Goal: Task Accomplishment & Management: Manage account settings

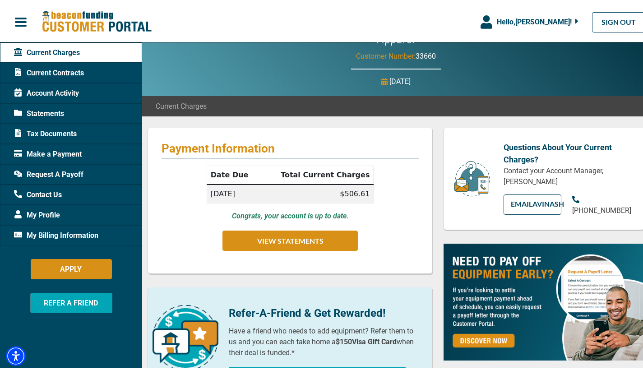
scroll to position [65, 0]
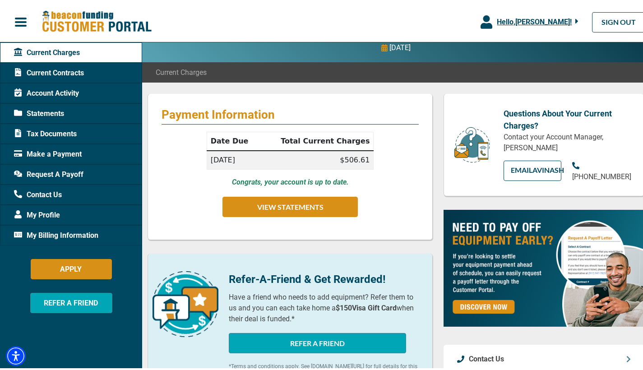
click at [69, 152] on span "Make a Payment" at bounding box center [48, 152] width 68 height 11
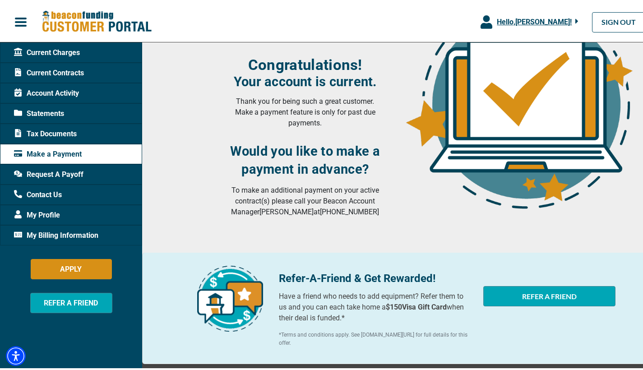
scroll to position [140, 0]
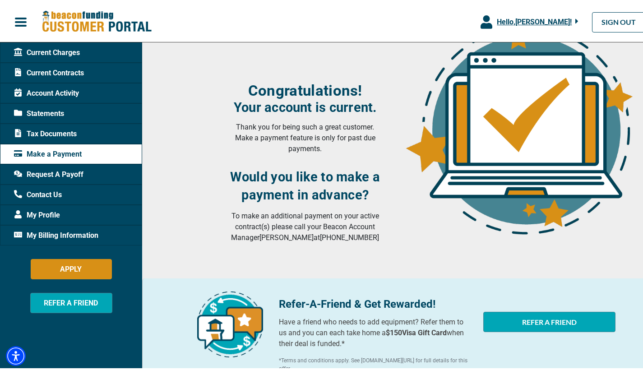
click at [61, 231] on span "My Billing Information" at bounding box center [56, 233] width 84 height 11
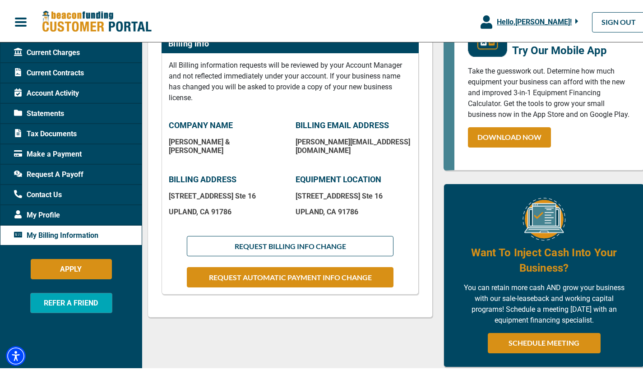
scroll to position [210, 0]
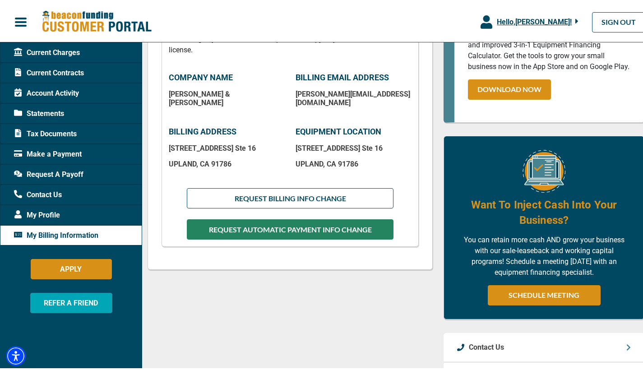
click at [343, 228] on button "REQUEST AUTOMATIC PAYMENT INFO CHANGE" at bounding box center [290, 228] width 207 height 20
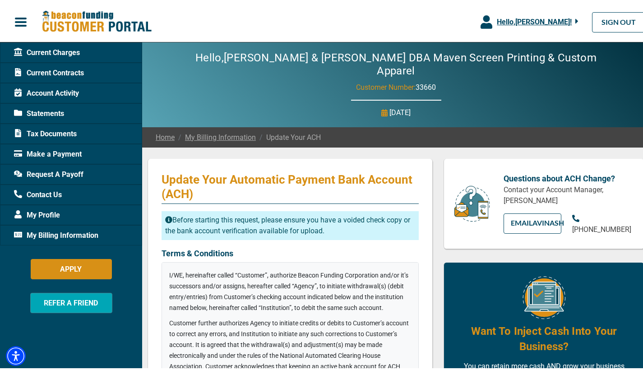
checkbox input "true"
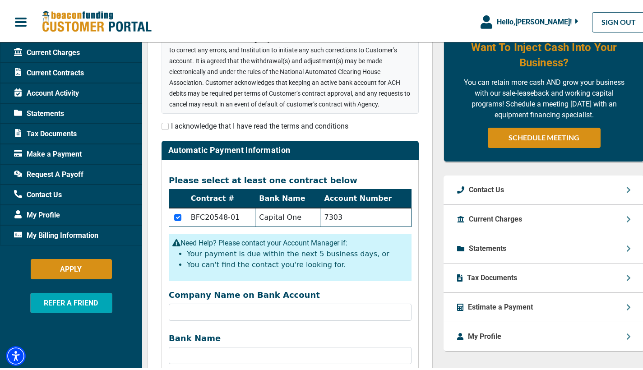
scroll to position [209, 0]
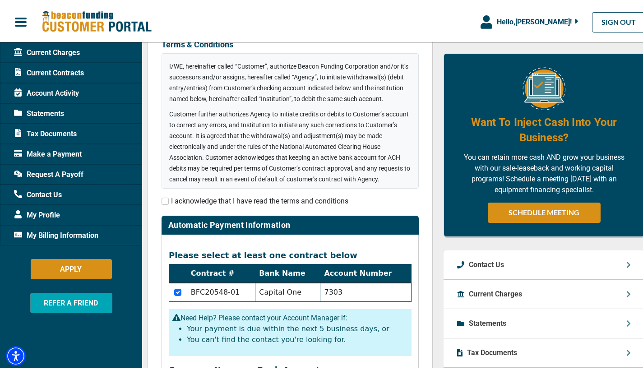
click at [167, 199] on input "checkbox" at bounding box center [165, 199] width 7 height 7
checkbox input "true"
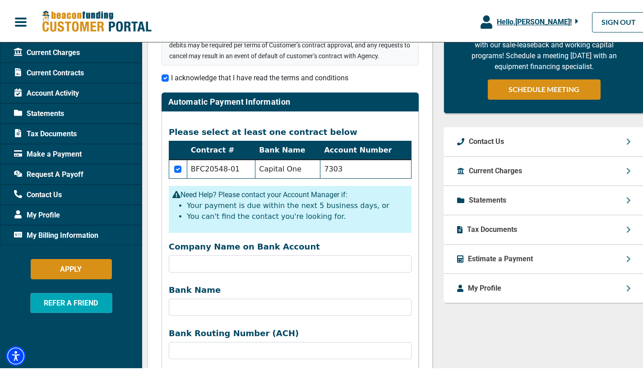
scroll to position [367, 0]
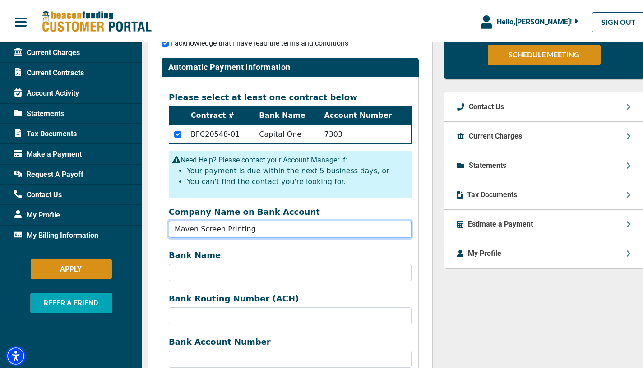
type input "Maven Screen Printing"
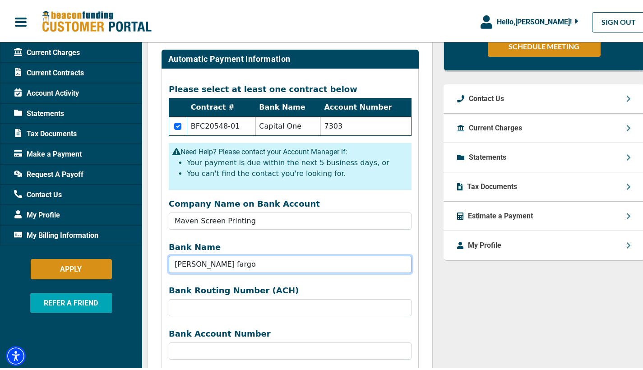
scroll to position [388, 0]
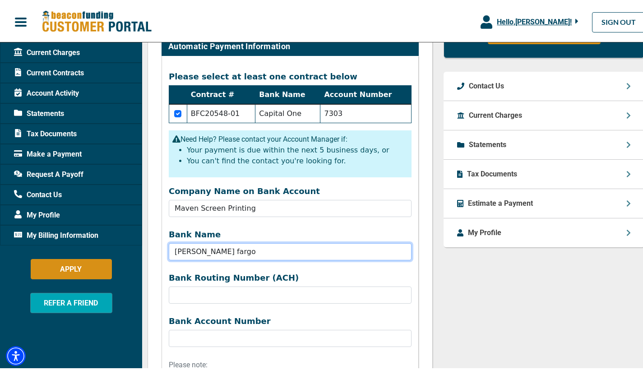
type input "[PERSON_NAME] fargo"
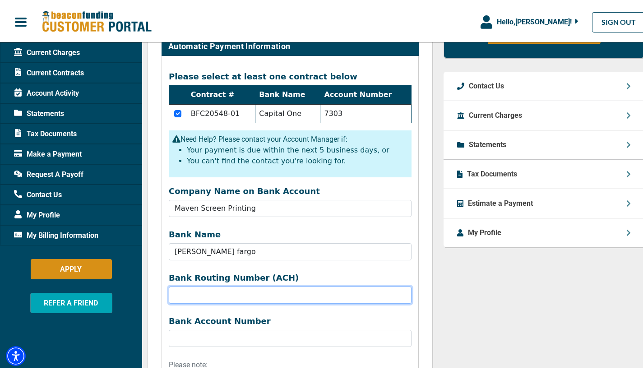
paste input "362935590"
type input "362935590"
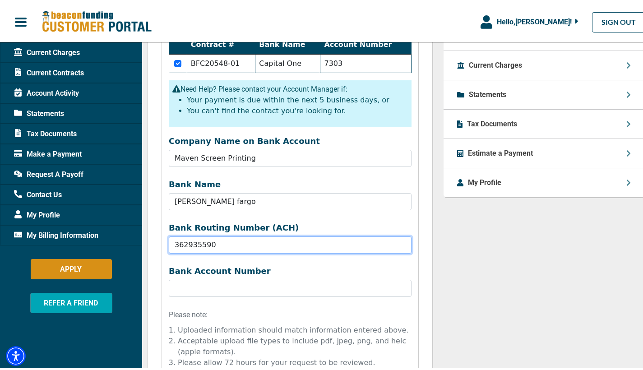
scroll to position [448, 0]
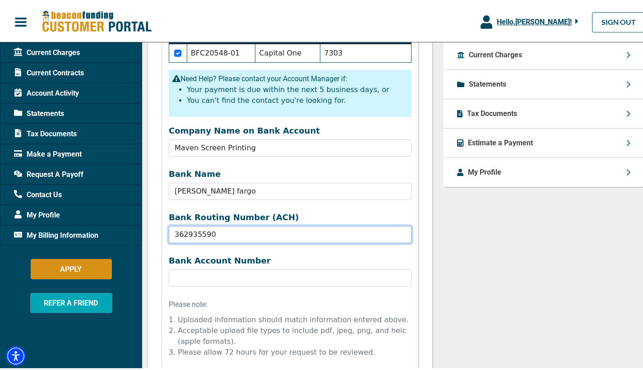
drag, startPoint x: 285, startPoint y: 238, endPoint x: 153, endPoint y: 232, distance: 131.9
click at [153, 232] on div "Update Your Automatic Payment Bank Account (ACH) Before starting this request, …" at bounding box center [290, 96] width 285 height 775
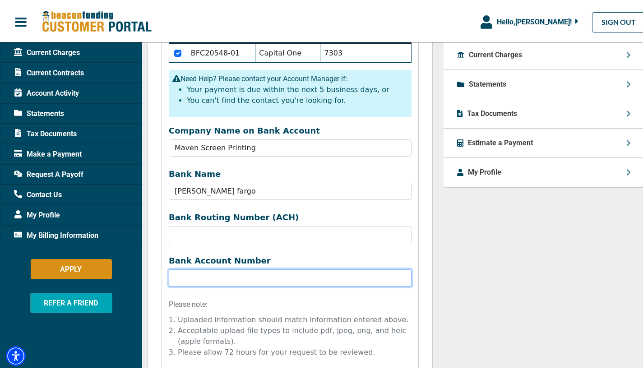
paste input "3629355904"
type input "3629355904"
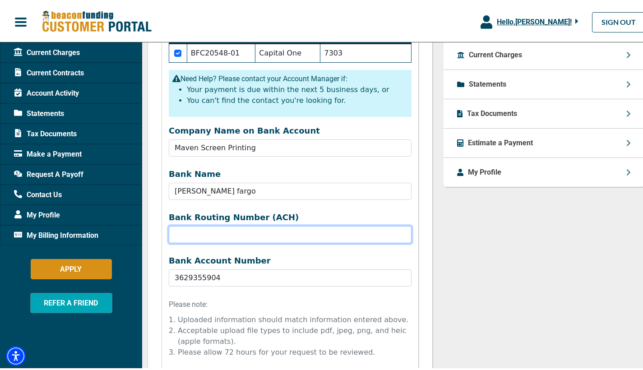
click at [256, 230] on input "Company Name on Bank Account" at bounding box center [290, 232] width 243 height 17
paste input "121042882"
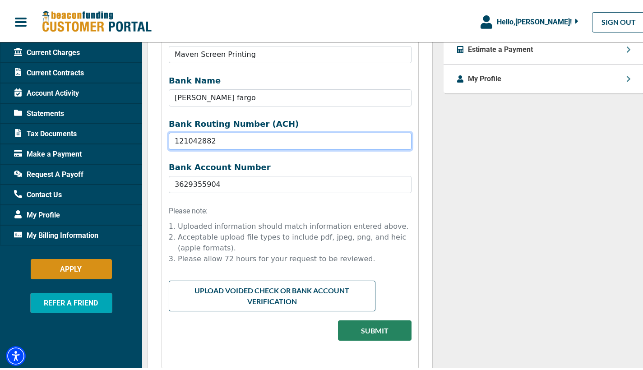
scroll to position [543, 0]
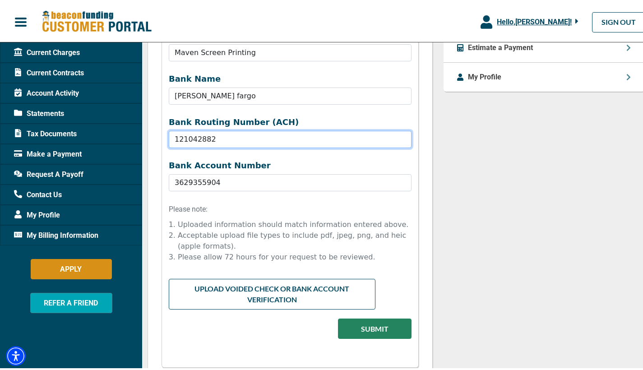
type input "121042882"
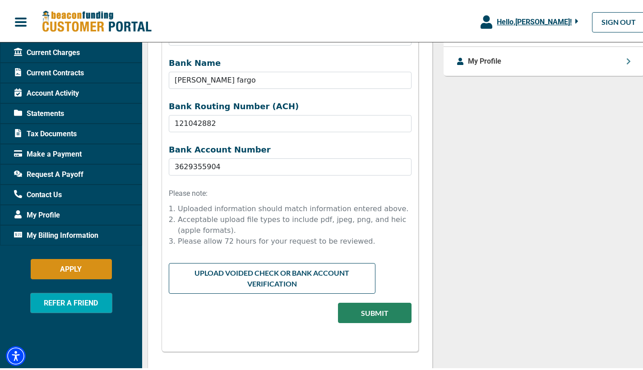
scroll to position [585, 0]
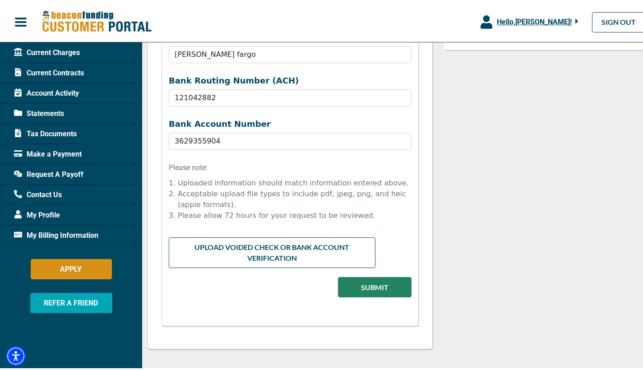
click at [309, 251] on input "file" at bounding box center [290, 244] width 243 height 17
click at [366, 286] on button "Submit" at bounding box center [375, 285] width 74 height 20
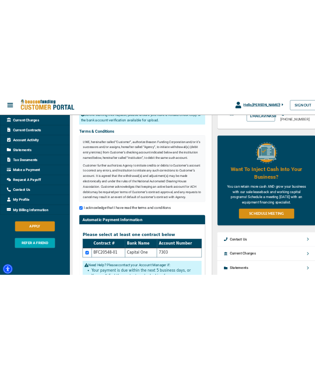
scroll to position [69, 0]
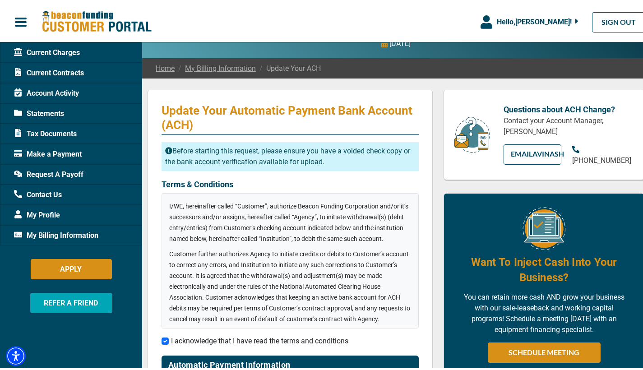
click at [496, 297] on div "Want To Inject Cash Into Your Business? You can retain more cash AND grow your …" at bounding box center [544, 283] width 201 height 183
click at [540, 158] on link "EMAIL Avinash" at bounding box center [533, 153] width 58 height 20
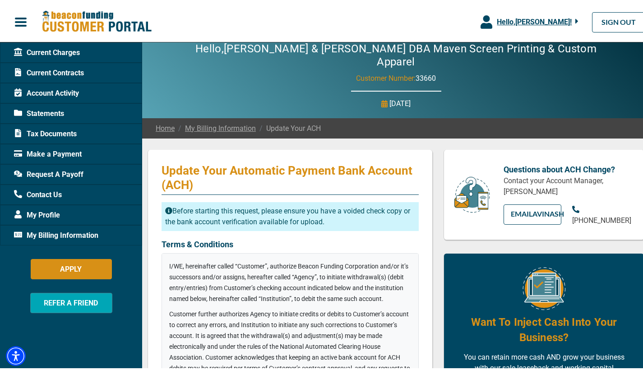
scroll to position [0, 0]
